Goal: Task Accomplishment & Management: Use online tool/utility

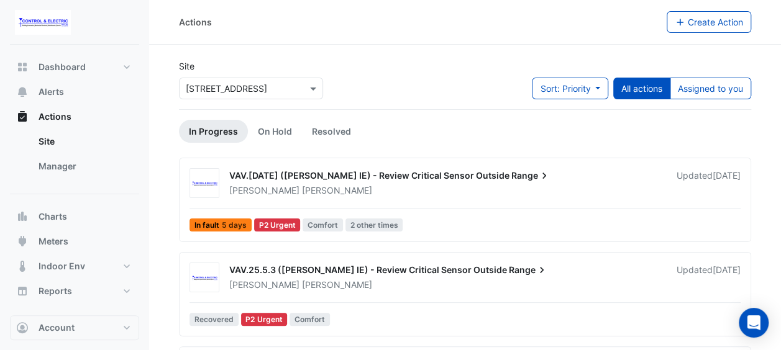
click at [500, 200] on div "VAV.[DATE] ([PERSON_NAME] IE) - Review Critical Sensor Outside Range [PERSON_NA…" at bounding box center [465, 202] width 561 height 68
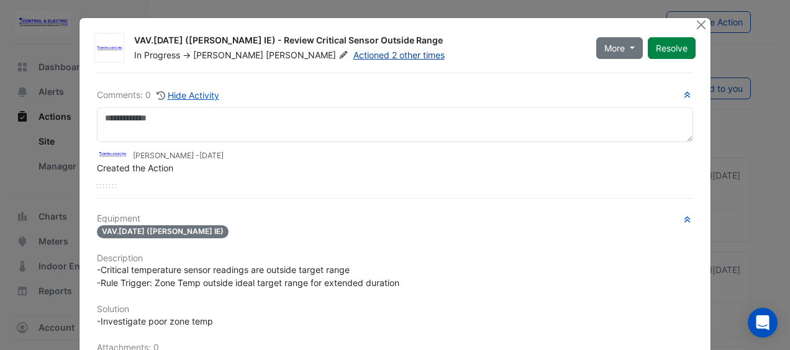
click at [354, 57] on link "Actioned 2 other times" at bounding box center [399, 55] width 91 height 11
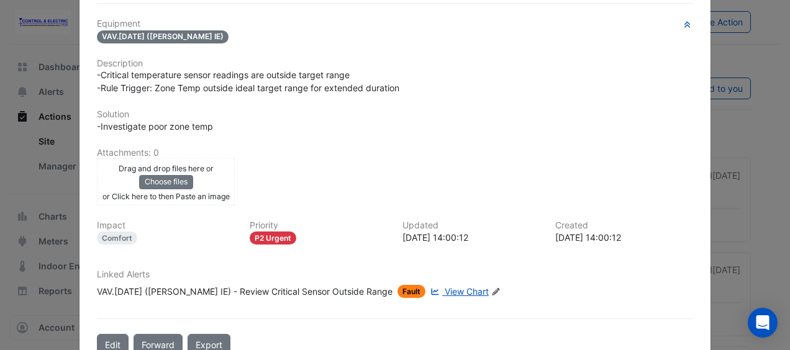
scroll to position [223, 0]
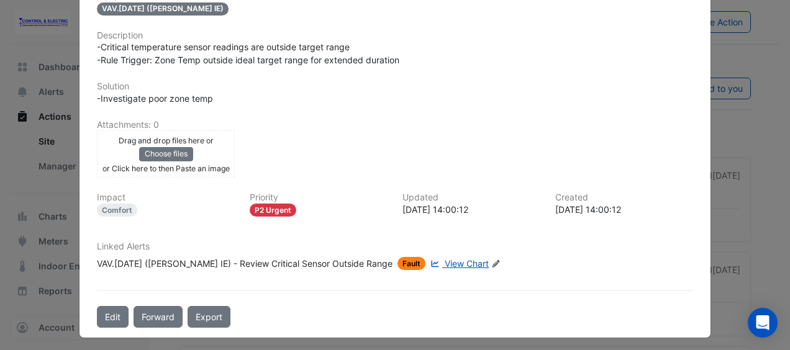
click at [445, 259] on span "View Chart" at bounding box center [467, 264] width 44 height 11
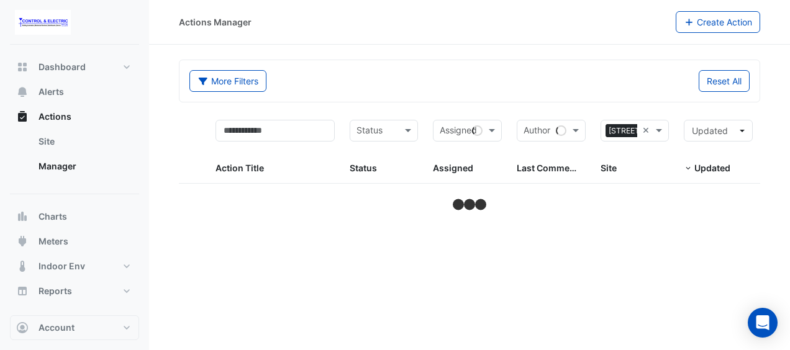
select select "**"
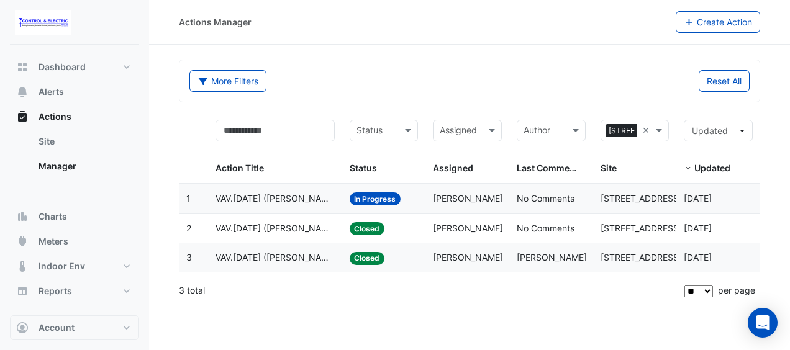
click at [539, 255] on span "[PERSON_NAME]" at bounding box center [552, 257] width 70 height 11
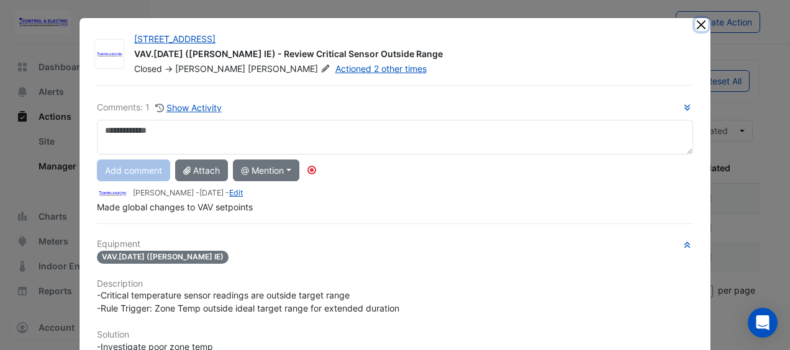
click at [700, 26] on button "Close" at bounding box center [701, 24] width 13 height 13
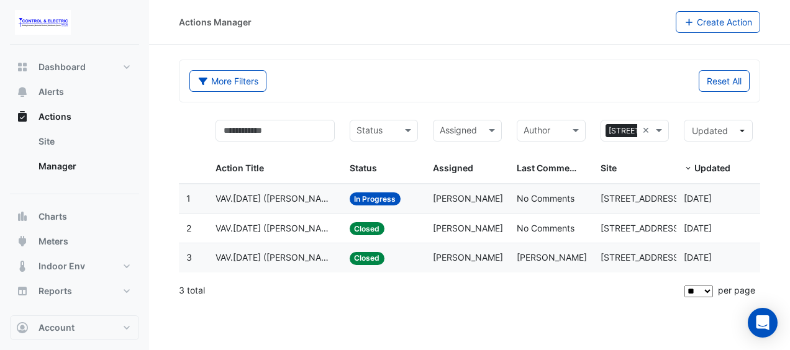
click at [504, 193] on datatable-body-cell "Assigned: [PERSON_NAME]" at bounding box center [468, 199] width 84 height 29
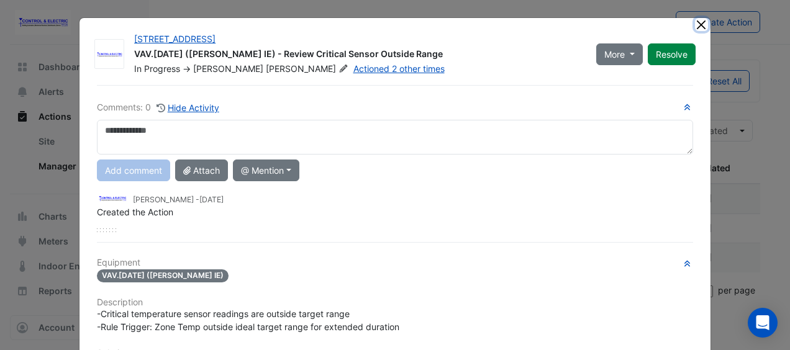
click at [695, 26] on button "Close" at bounding box center [701, 24] width 13 height 13
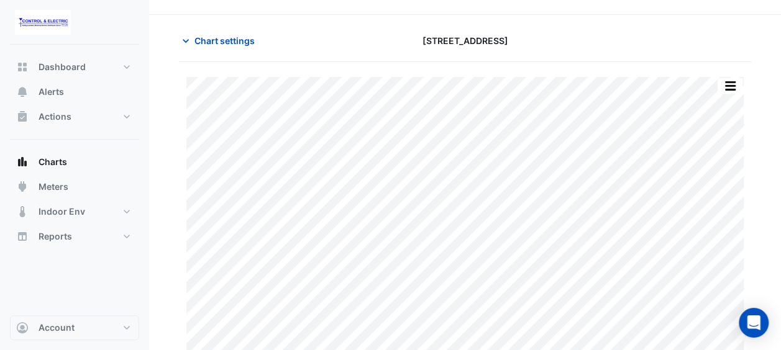
scroll to position [46, 0]
